Goal: Task Accomplishment & Management: Complete application form

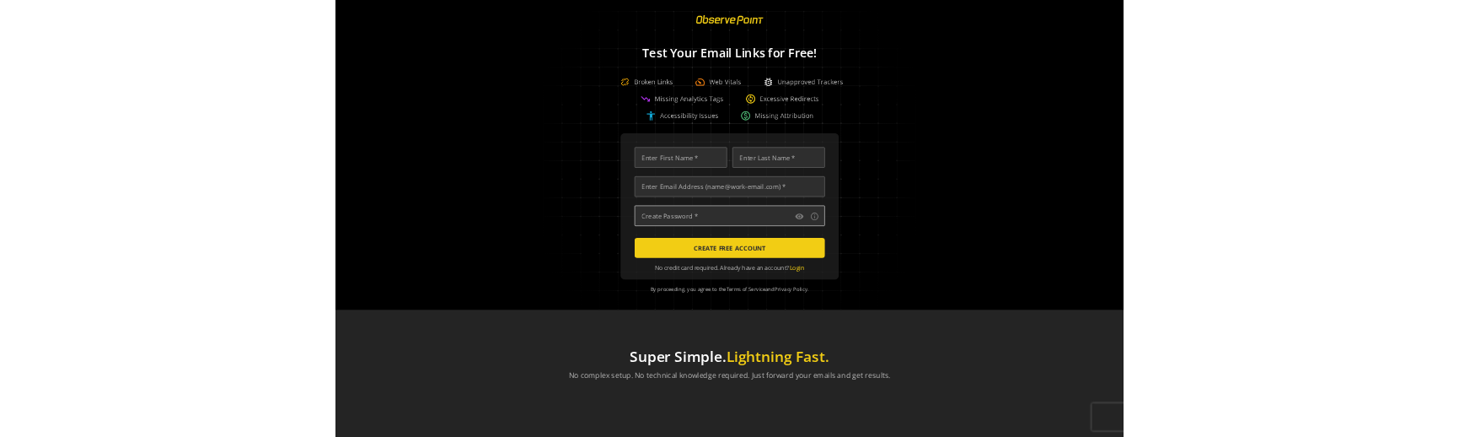
scroll to position [0, 5437]
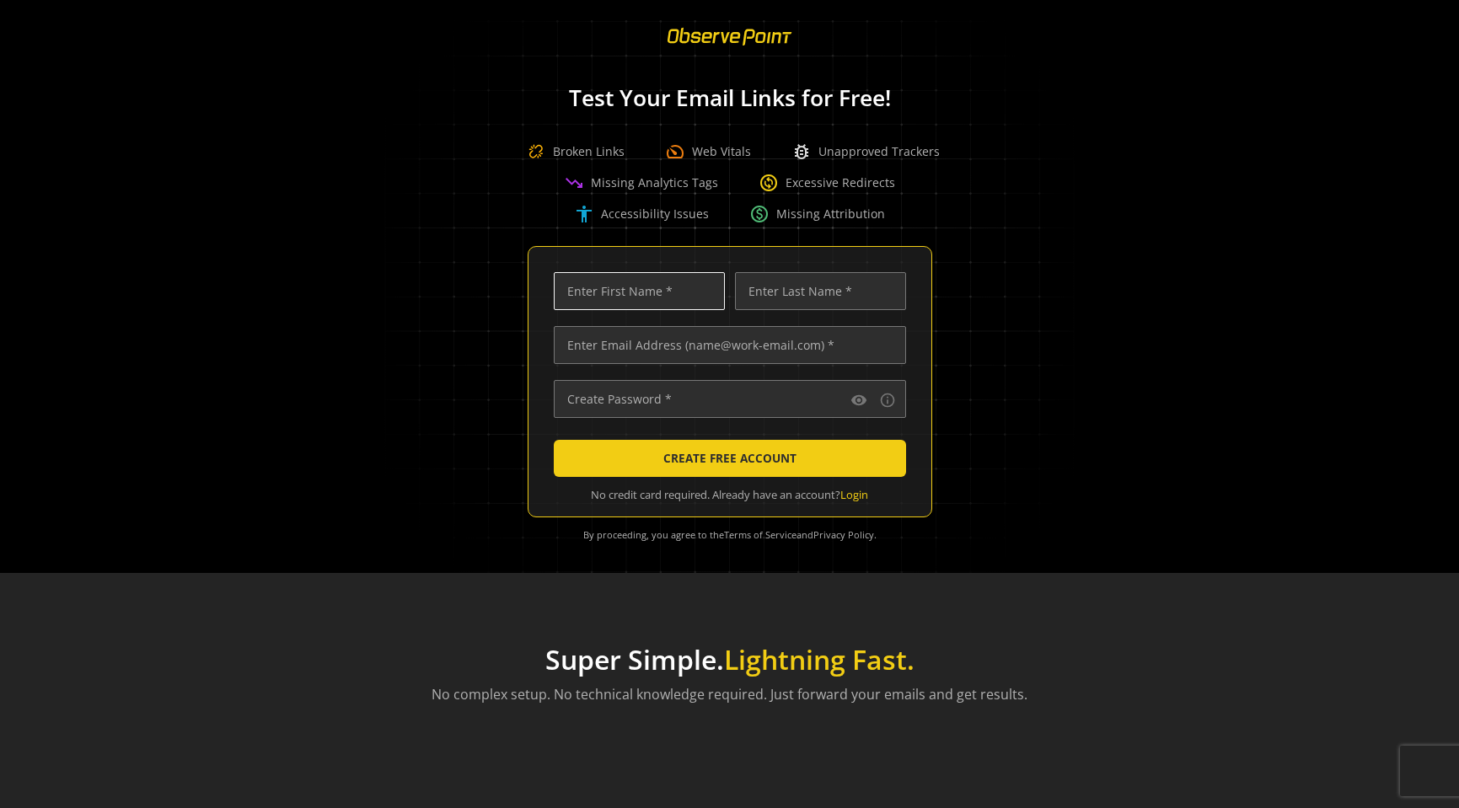
click at [657, 286] on input "text" at bounding box center [639, 291] width 171 height 38
type input "[PERSON_NAME]"
type input "Eagar"
type input "[PERSON_NAME][EMAIL_ADDRESS][DOMAIN_NAME]"
type input "•••••••••••••••••••••"
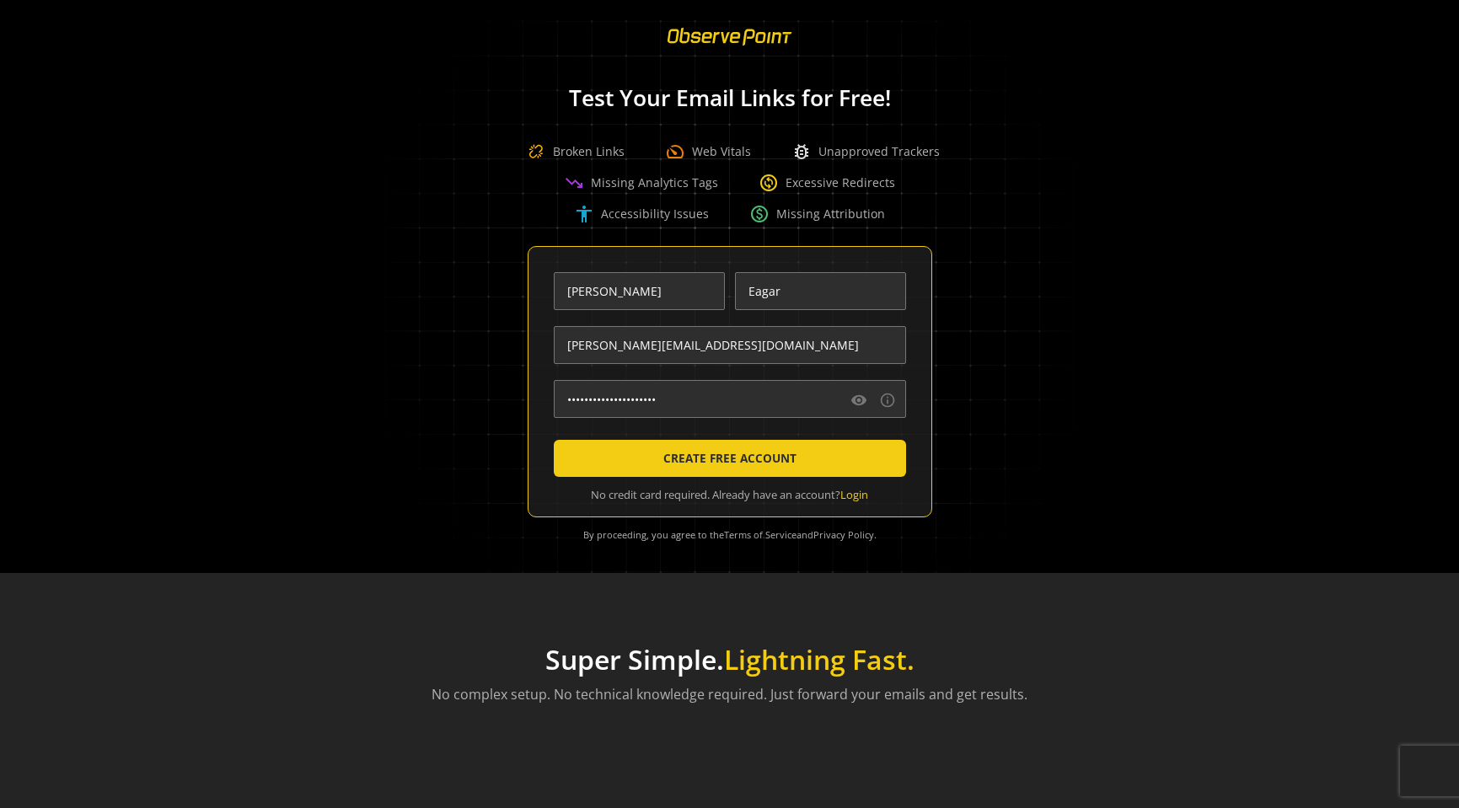
click at [834, 462] on span "submit" at bounding box center [730, 458] width 352 height 40
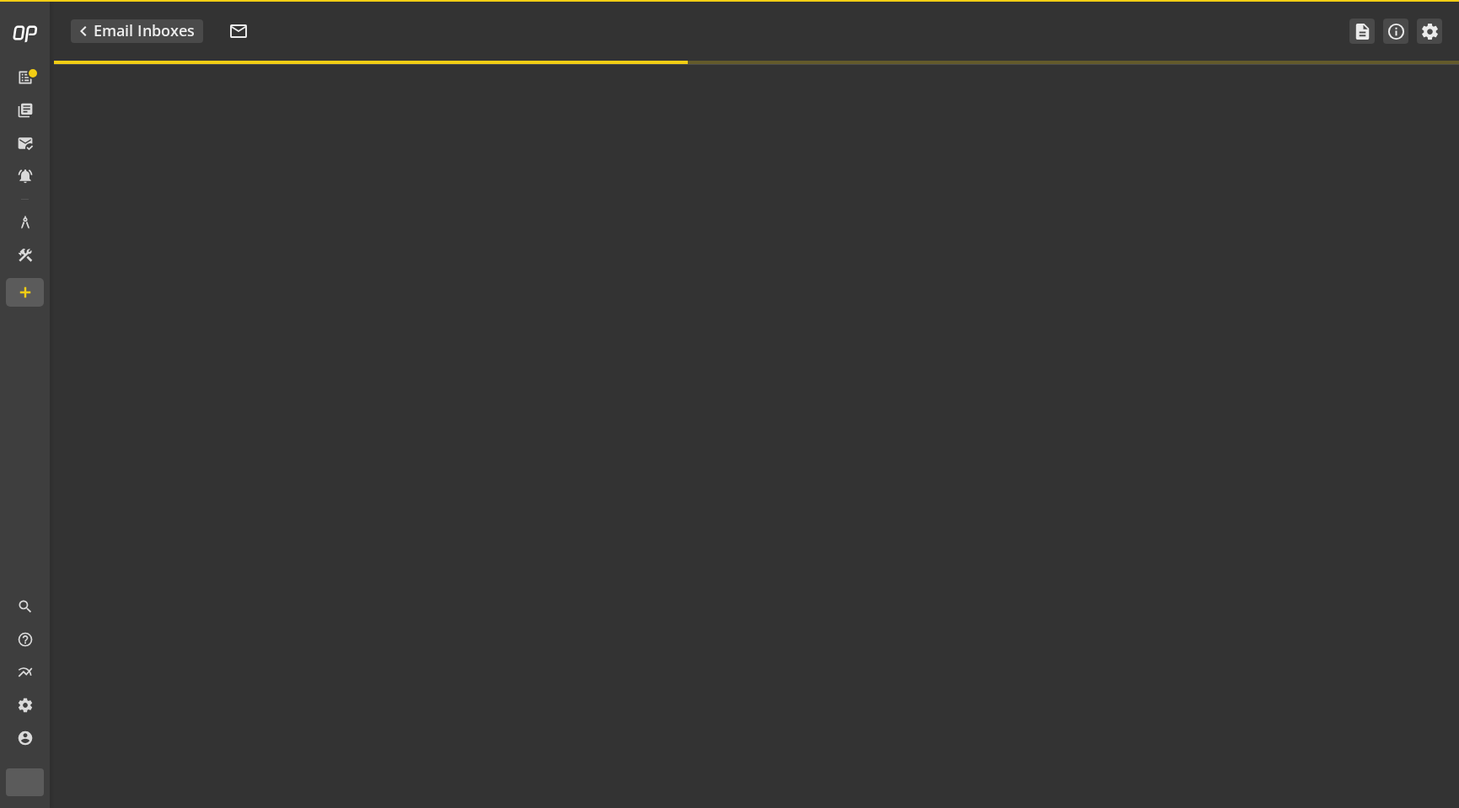
type textarea "Welcome to ObservePoint! This is your default email inbox for testing."
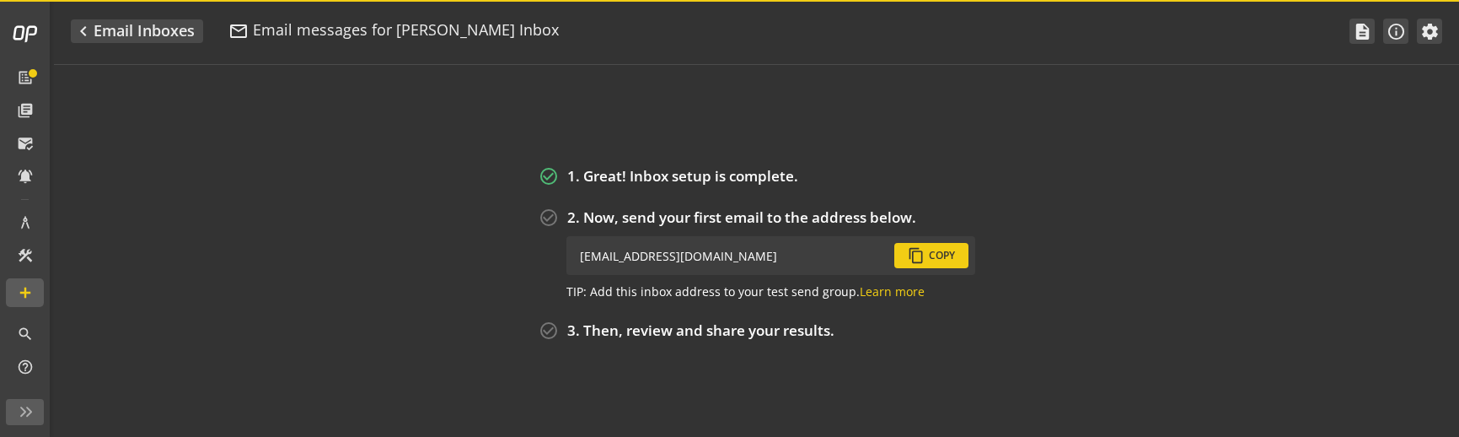
drag, startPoint x: 1178, startPoint y: 334, endPoint x: 708, endPoint y: 431, distance: 480.2
click at [1152, 351] on op-email-inbox-messages-zero-state "check_circle_outline 1. Great! Inbox setup is complete. check_circle_outline 2.…" at bounding box center [756, 301] width 1405 height 271
click at [938, 254] on span "Copy" at bounding box center [942, 255] width 26 height 30
click at [939, 255] on span "Copy" at bounding box center [942, 255] width 26 height 30
click at [935, 259] on span "Copy" at bounding box center [942, 255] width 26 height 30
